Goal: Transaction & Acquisition: Purchase product/service

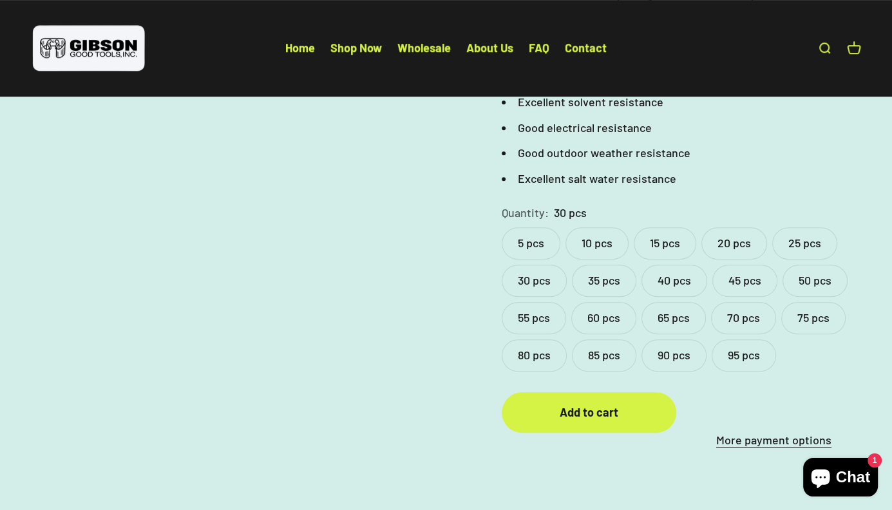
scroll to position [580, 0]
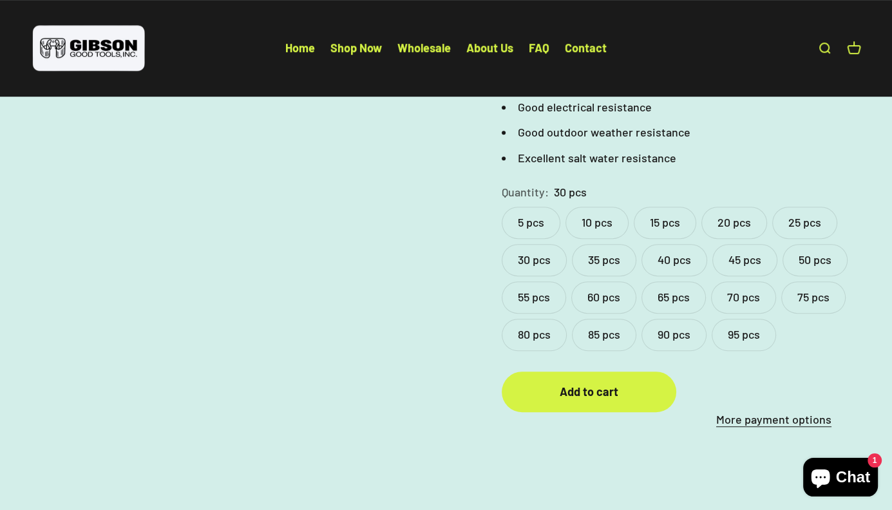
click at [533, 207] on label "5 pcs" at bounding box center [531, 223] width 59 height 32
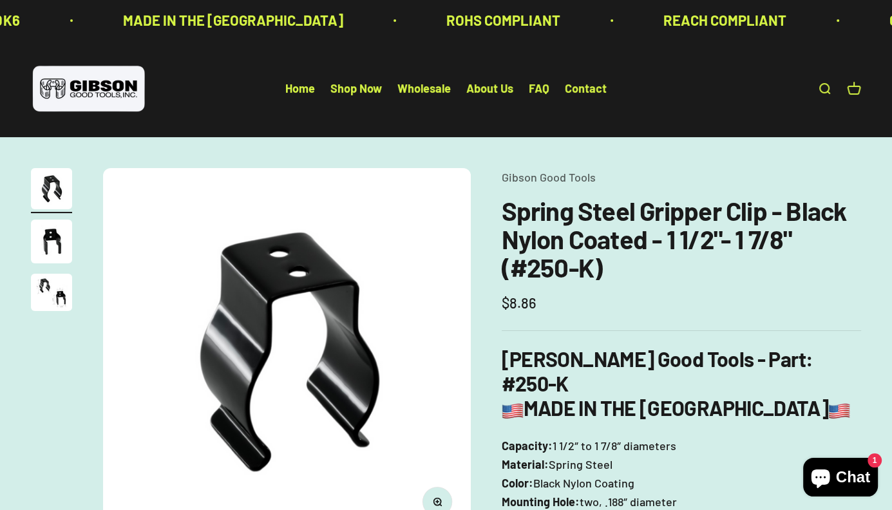
click at [62, 236] on img "Go to item 2" at bounding box center [51, 242] width 41 height 44
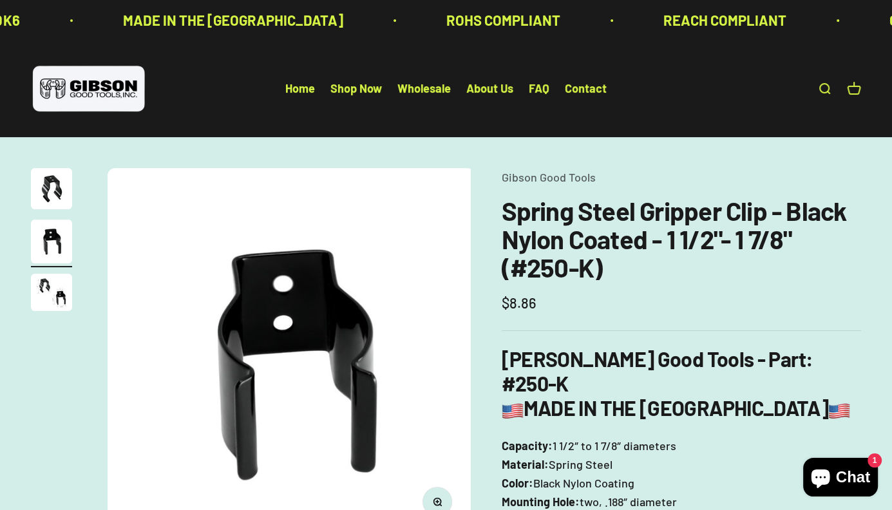
scroll to position [0, 383]
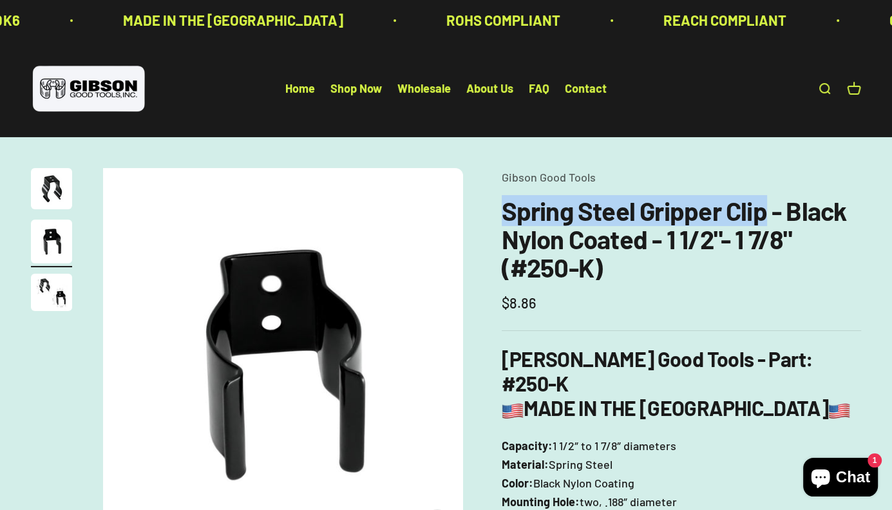
drag, startPoint x: 500, startPoint y: 211, endPoint x: 817, endPoint y: 204, distance: 317.7
copy h1 "Spring Steel Gripper Clip"
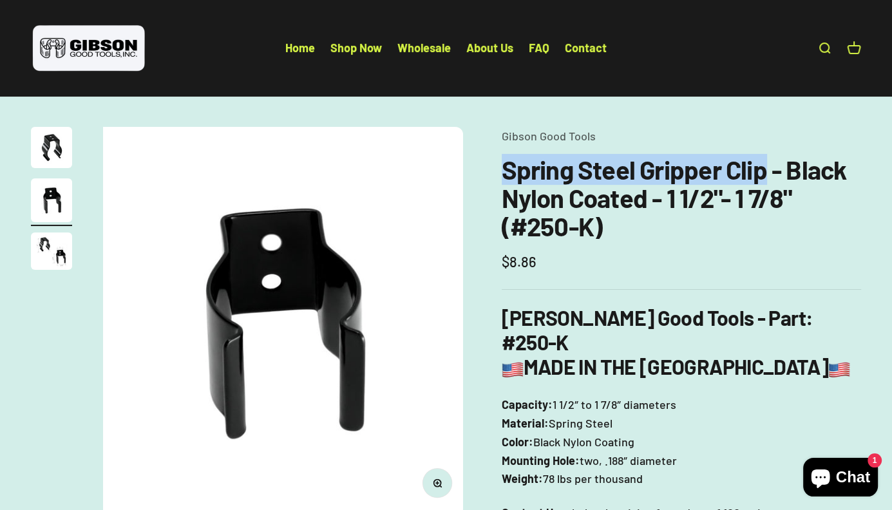
scroll to position [64, 0]
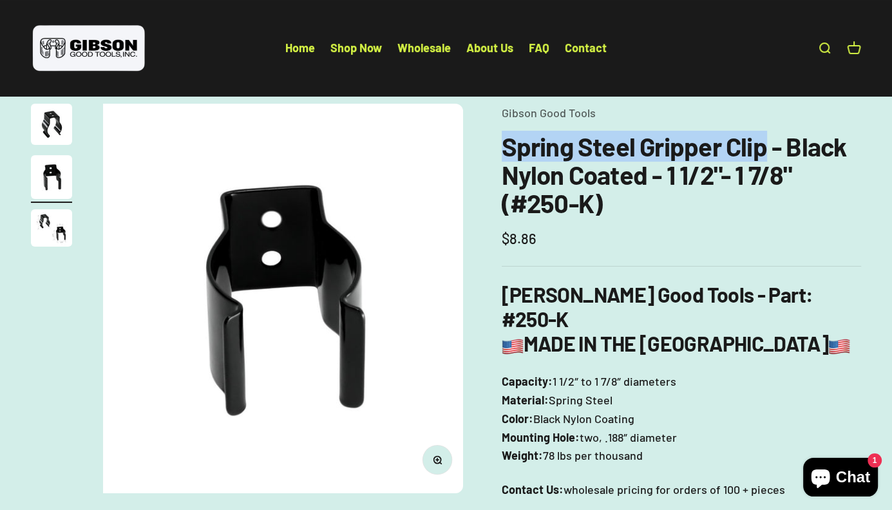
click at [59, 233] on img "Go to item 3" at bounding box center [51, 227] width 41 height 37
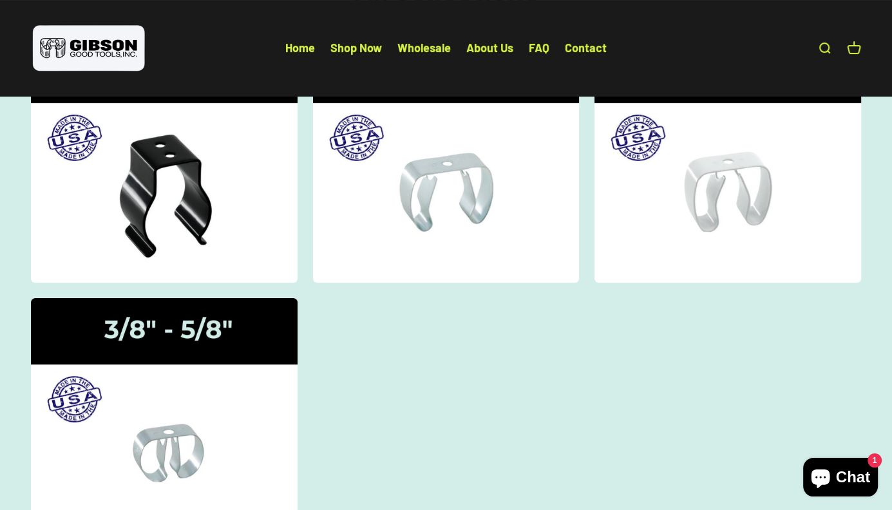
scroll to position [193, 0]
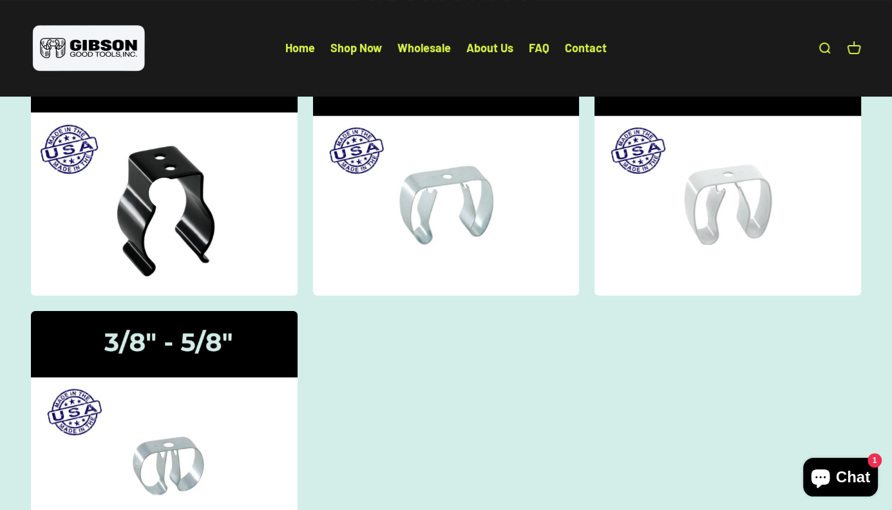
click at [233, 277] on img at bounding box center [164, 173] width 282 height 261
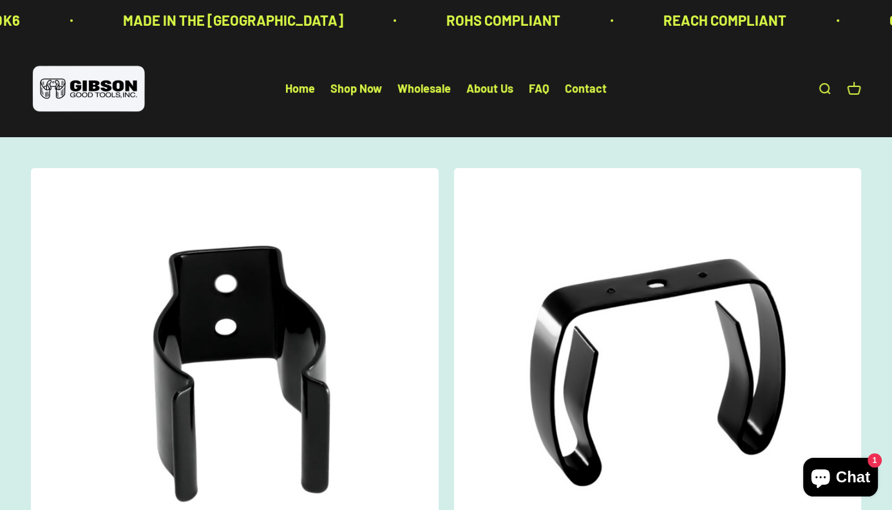
click at [287, 434] on img at bounding box center [235, 372] width 408 height 408
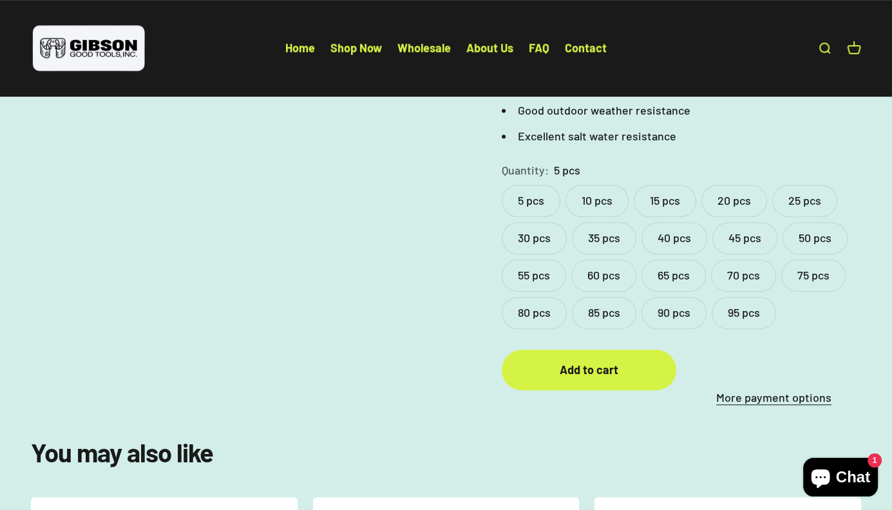
scroll to position [580, 0]
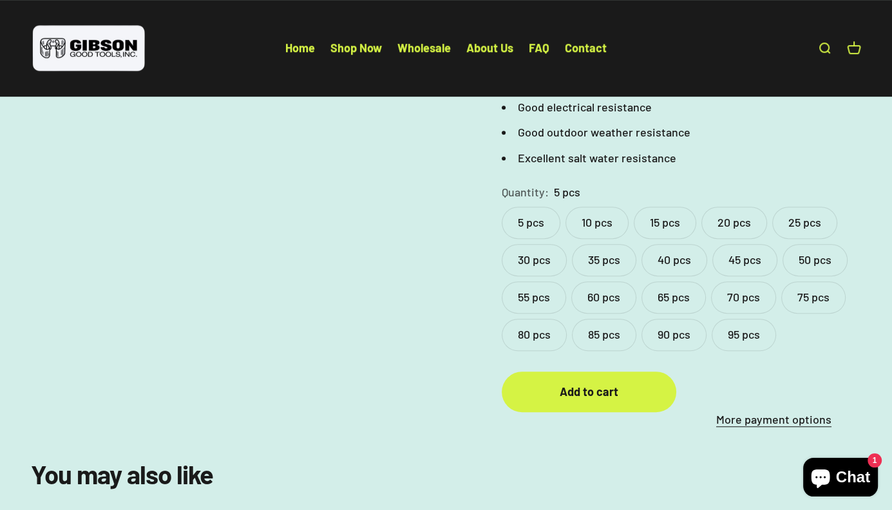
click at [763, 418] on link "More payment options" at bounding box center [774, 419] width 175 height 19
